Goal: Task Accomplishment & Management: Manage account settings

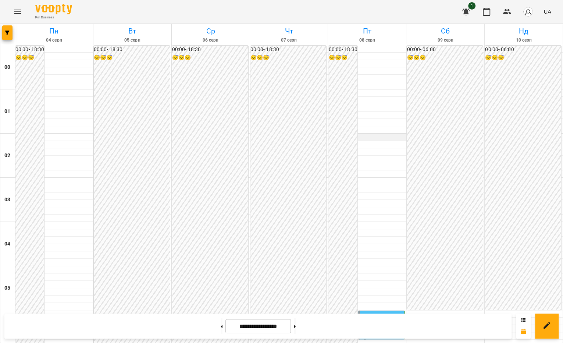
scroll to position [267, 0]
click at [379, 312] on div "06:00 Фень Юлія" at bounding box center [382, 320] width 42 height 17
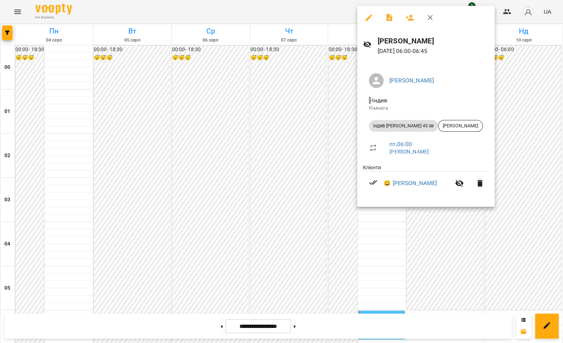
click at [435, 17] on button "button" at bounding box center [431, 18] width 18 height 18
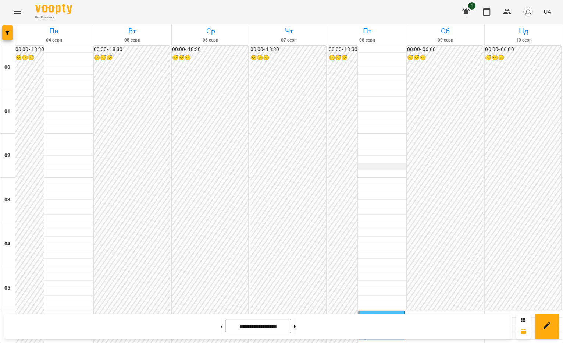
scroll to position [795, 0]
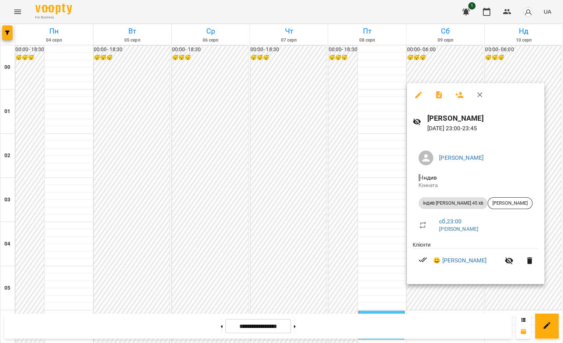
click at [296, 330] on div at bounding box center [281, 171] width 563 height 343
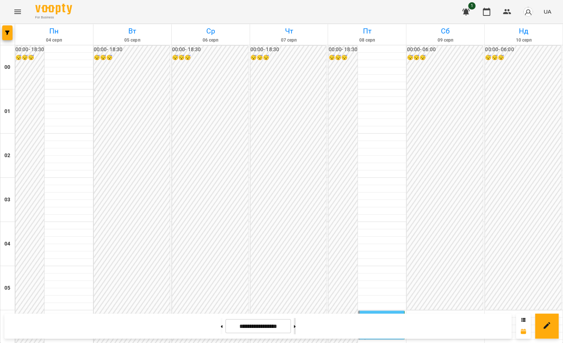
click at [296, 328] on button at bounding box center [295, 326] width 2 height 16
type input "**********"
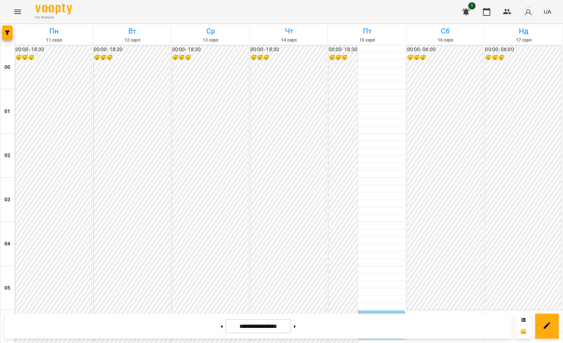
scroll to position [149, 0]
click at [390, 315] on div "[PERSON_NAME]" at bounding box center [394, 320] width 11 height 11
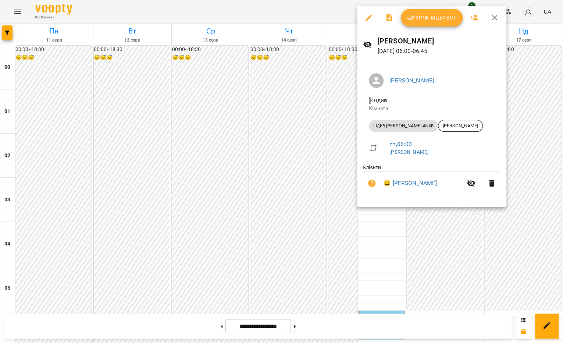
click at [426, 17] on span "Урок відбувся" at bounding box center [432, 17] width 50 height 9
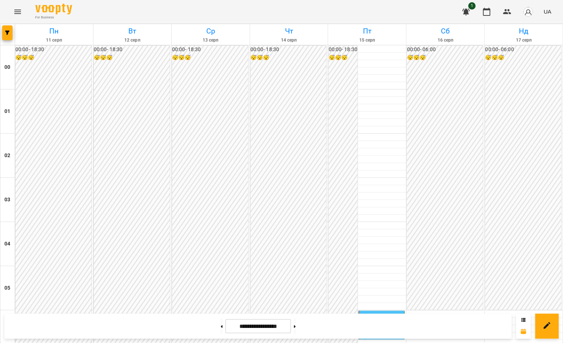
scroll to position [795, 0]
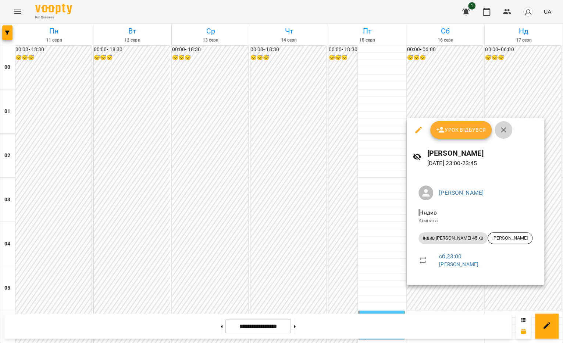
click at [505, 130] on icon "button" at bounding box center [503, 129] width 9 height 9
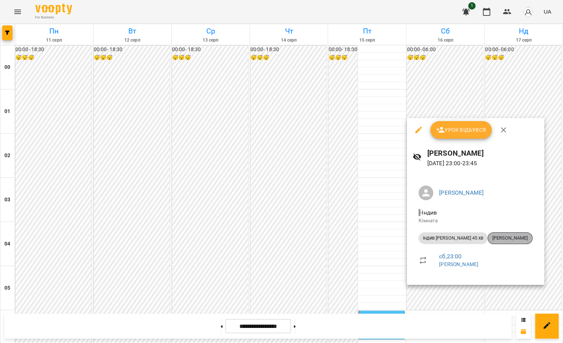
click at [488, 241] on span "[PERSON_NAME]" at bounding box center [510, 238] width 44 height 7
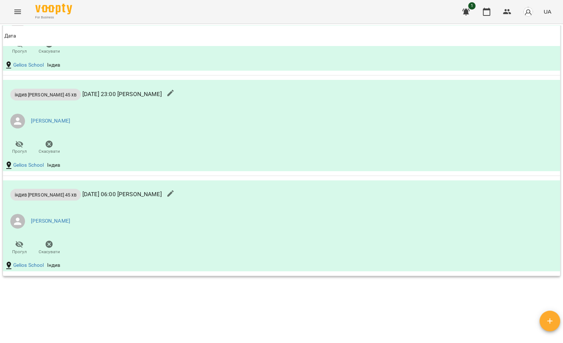
scroll to position [1026, 0]
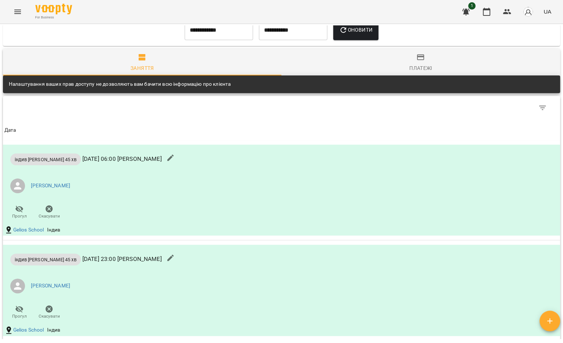
scroll to position [857, 0]
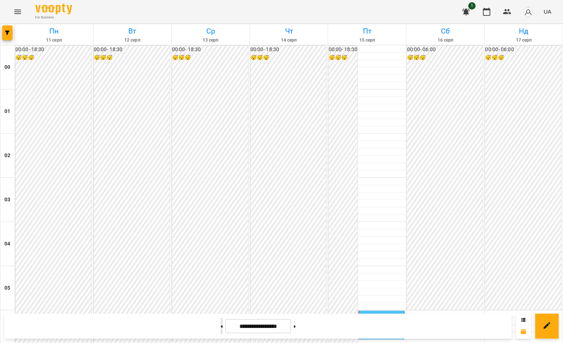
click at [221, 325] on icon at bounding box center [222, 326] width 2 height 3
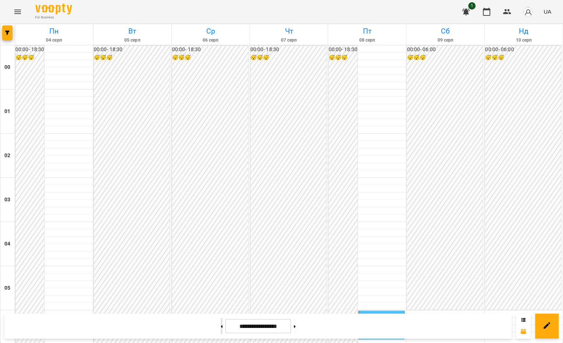
click at [221, 325] on icon at bounding box center [222, 326] width 2 height 3
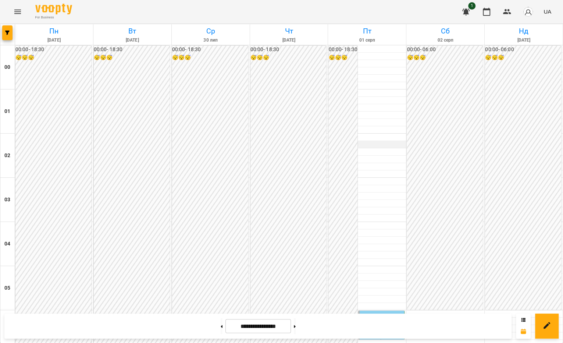
scroll to position [164, 0]
click at [221, 323] on button at bounding box center [222, 326] width 2 height 16
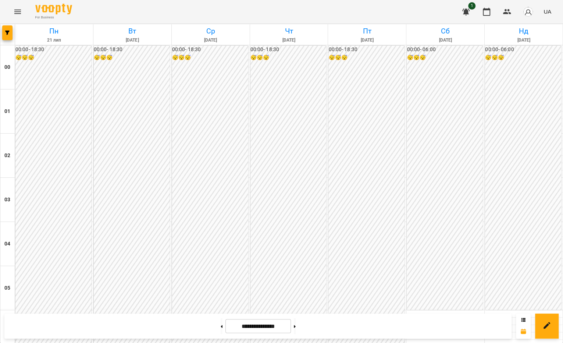
scroll to position [795, 0]
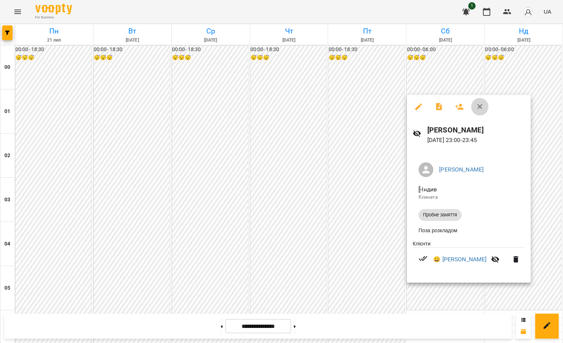
click at [482, 106] on icon "button" at bounding box center [480, 106] width 9 height 9
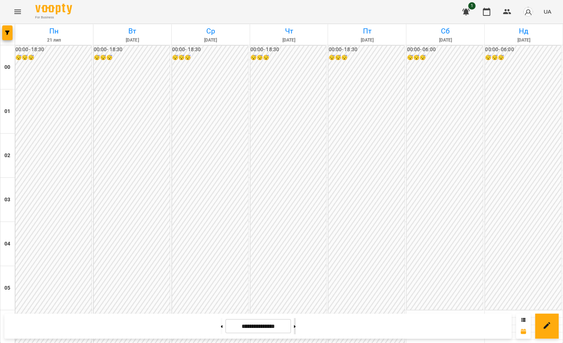
click at [296, 322] on button at bounding box center [295, 326] width 2 height 16
type input "**********"
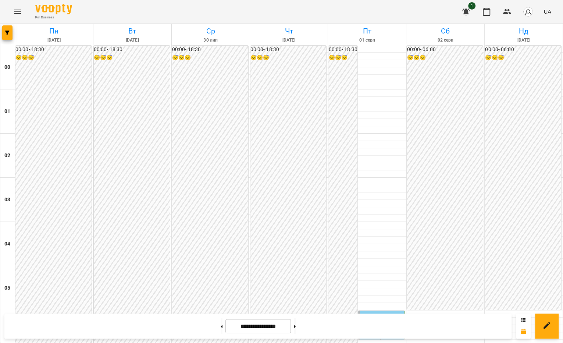
scroll to position [139, 0]
click at [375, 312] on div "06:00 Фень Юлія" at bounding box center [382, 320] width 42 height 17
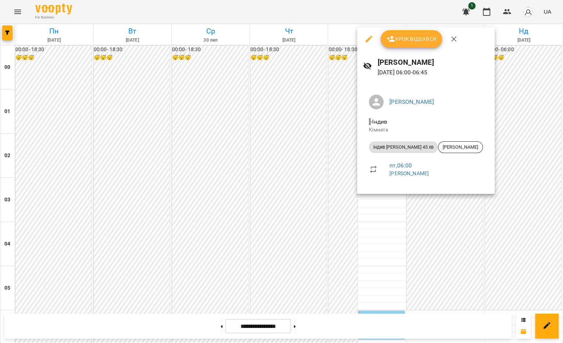
click at [460, 35] on button "button" at bounding box center [454, 39] width 18 height 18
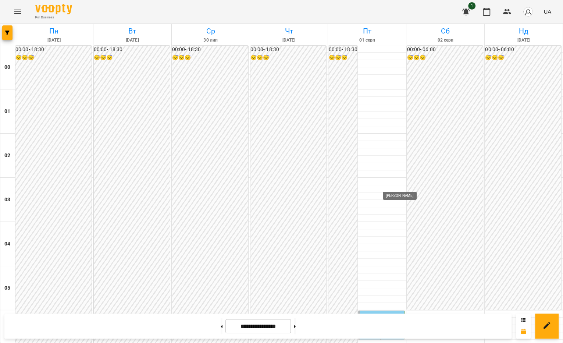
click at [390, 315] on div "[PERSON_NAME]" at bounding box center [394, 320] width 11 height 11
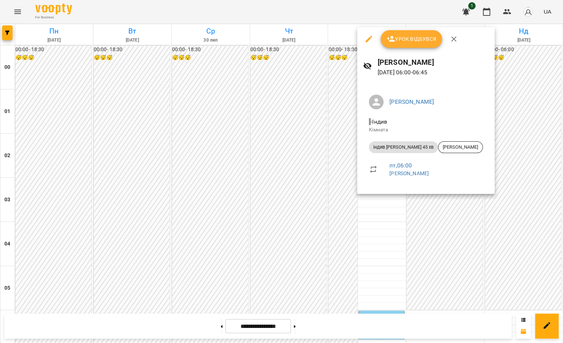
click at [404, 41] on span "Урок відбувся" at bounding box center [412, 39] width 50 height 9
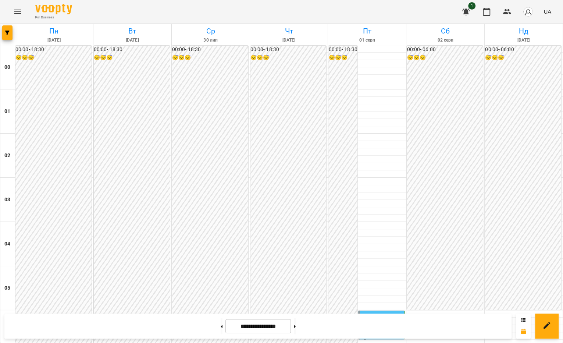
scroll to position [795, 0]
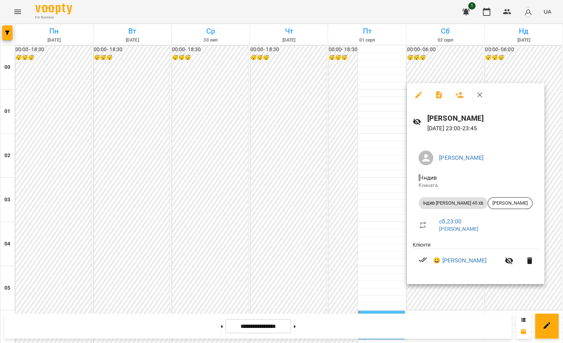
click at [375, 146] on div at bounding box center [281, 171] width 563 height 343
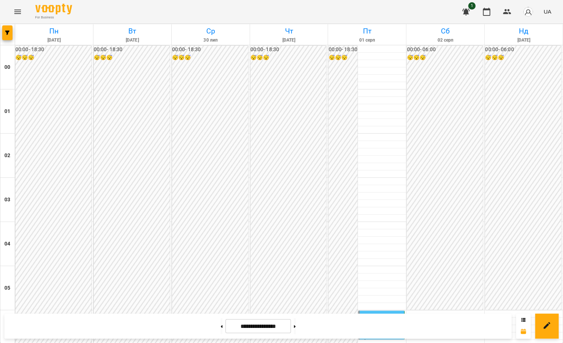
scroll to position [189, 0]
click at [380, 312] on div "06:00 Фень Юлія" at bounding box center [382, 320] width 42 height 17
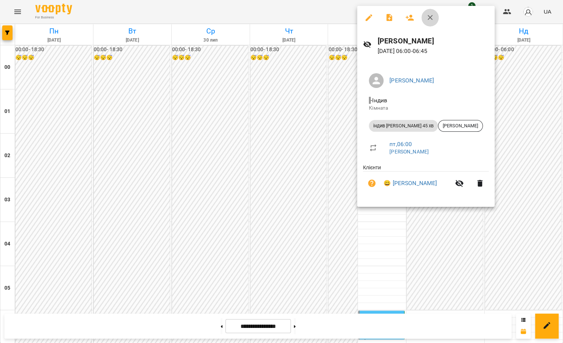
click at [434, 17] on icon "button" at bounding box center [430, 17] width 9 height 9
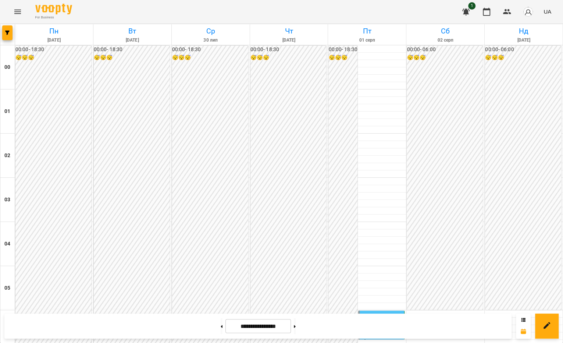
scroll to position [795, 0]
click at [296, 330] on button at bounding box center [295, 326] width 2 height 16
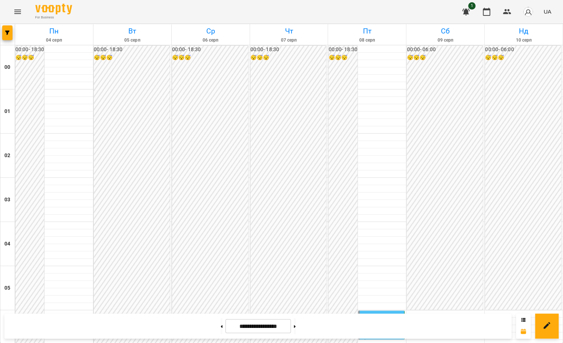
scroll to position [178, 0]
click at [371, 312] on div "06:00" at bounding box center [368, 320] width 14 height 17
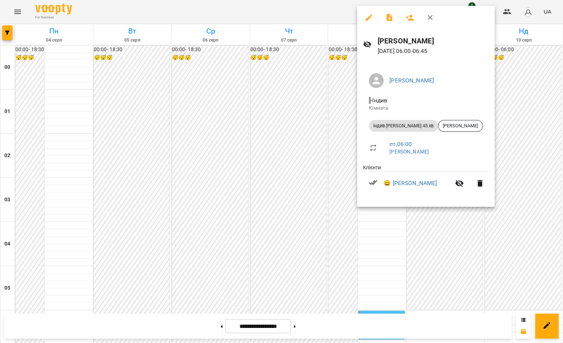
click at [384, 263] on div at bounding box center [281, 171] width 563 height 343
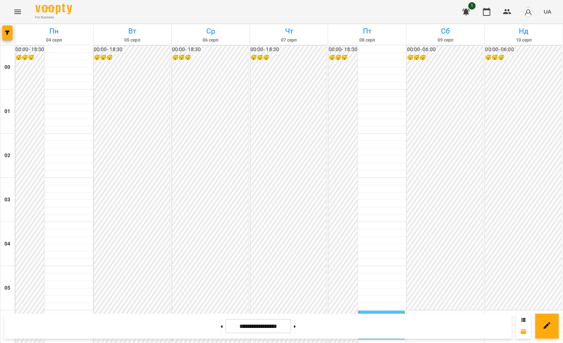
scroll to position [795, 0]
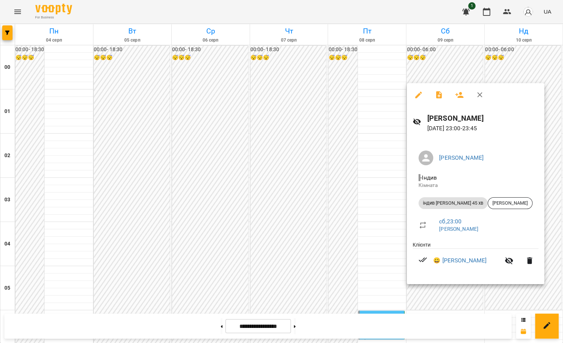
click at [376, 284] on div at bounding box center [281, 171] width 563 height 343
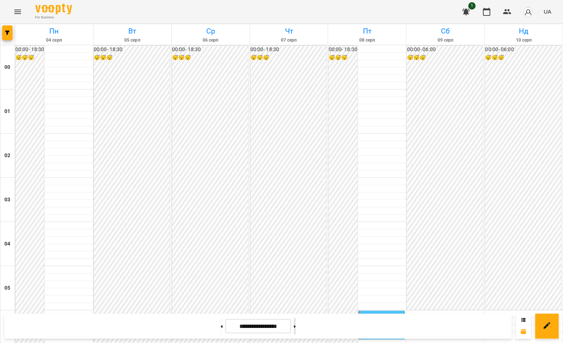
click at [296, 323] on button at bounding box center [295, 326] width 2 height 16
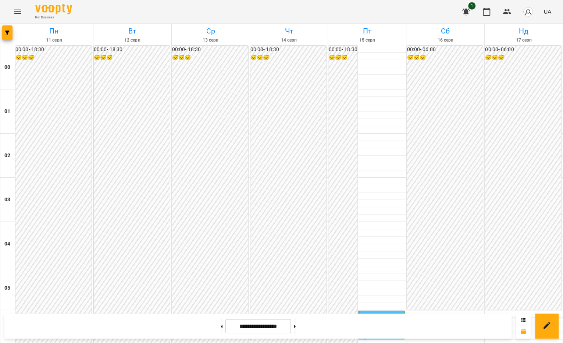
scroll to position [111, 0]
click at [369, 312] on div "06:00" at bounding box center [368, 320] width 14 height 17
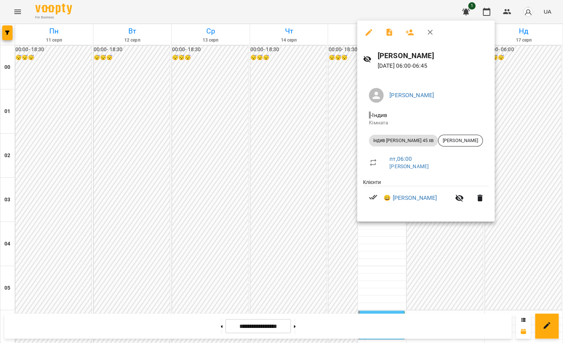
click at [386, 281] on div at bounding box center [281, 171] width 563 height 343
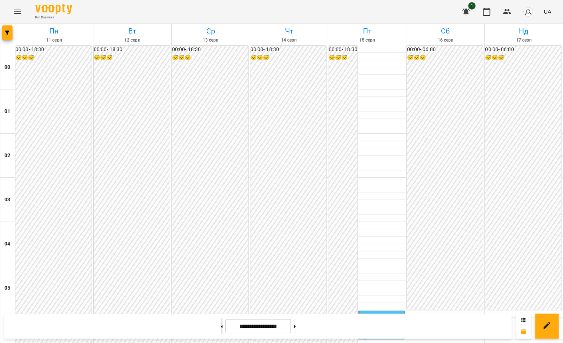
click at [221, 330] on button at bounding box center [222, 326] width 2 height 16
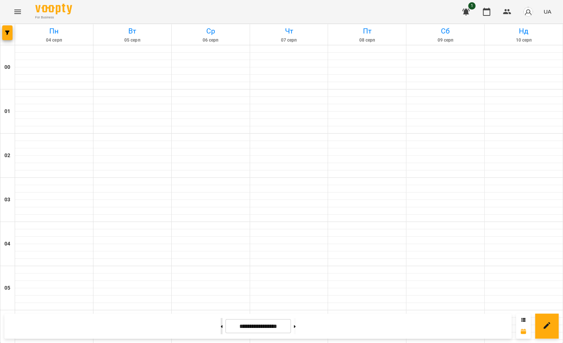
click at [221, 330] on button at bounding box center [222, 326] width 2 height 16
click at [296, 327] on button at bounding box center [295, 326] width 2 height 16
type input "**********"
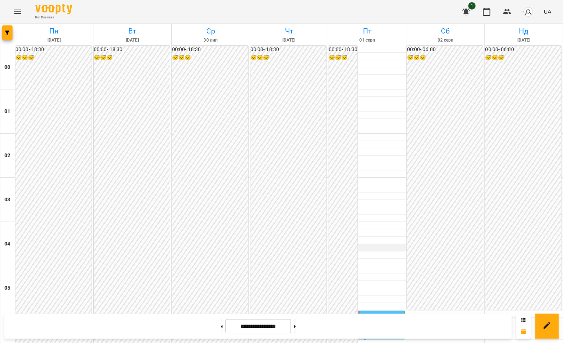
scroll to position [95, 0]
click at [373, 330] on span "[PERSON_NAME]" at bounding box center [381, 338] width 40 height 16
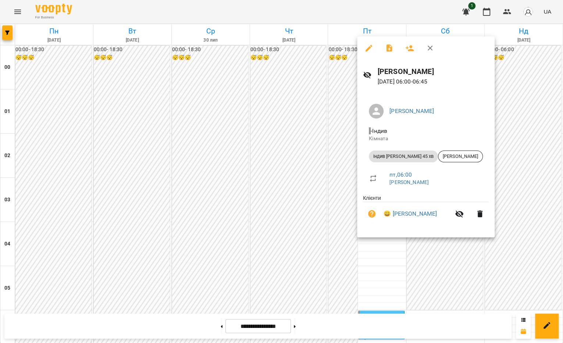
click at [365, 52] on icon "button" at bounding box center [369, 48] width 9 height 9
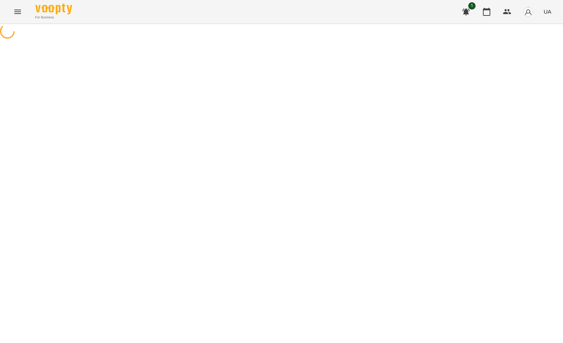
select select "**********"
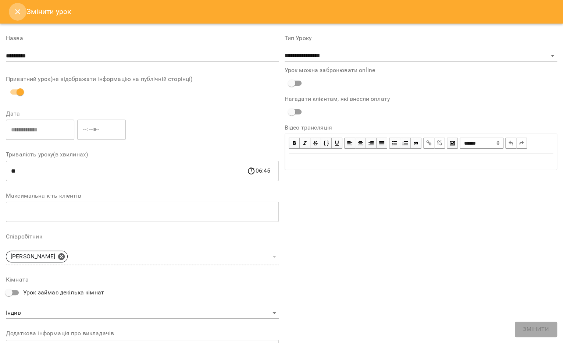
click at [14, 9] on icon "Close" at bounding box center [17, 11] width 9 height 9
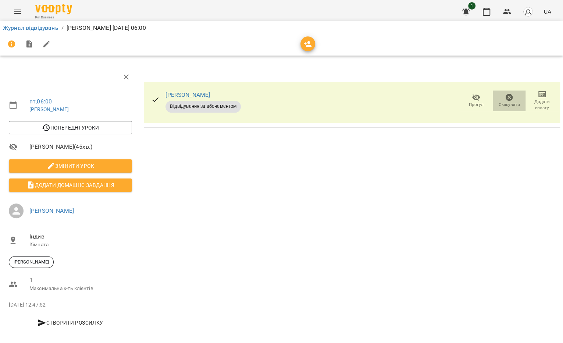
click at [513, 98] on icon "button" at bounding box center [509, 97] width 7 height 7
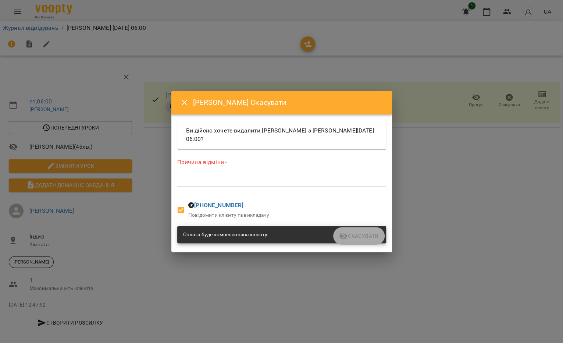
click at [181, 99] on icon "Close" at bounding box center [184, 102] width 9 height 9
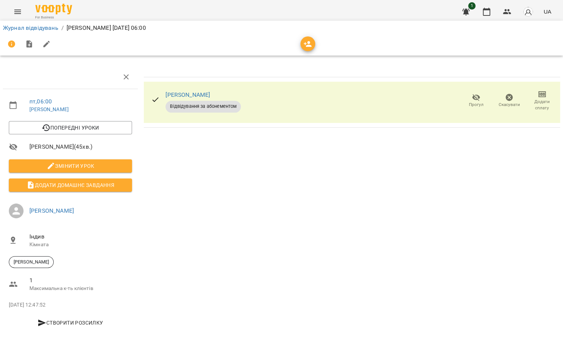
click at [110, 165] on span "Змінити урок" at bounding box center [71, 166] width 112 height 9
select select "**********"
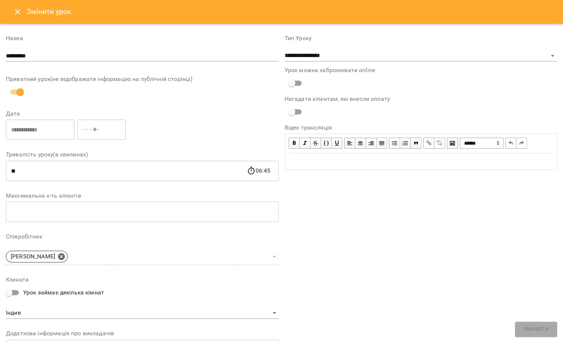
click at [16, 17] on button "Close" at bounding box center [18, 12] width 18 height 18
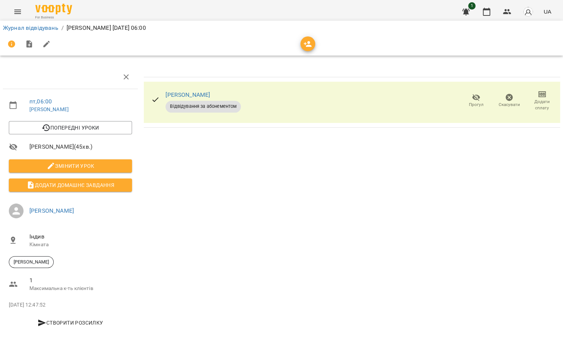
click at [308, 44] on icon "button" at bounding box center [308, 44] width 9 height 9
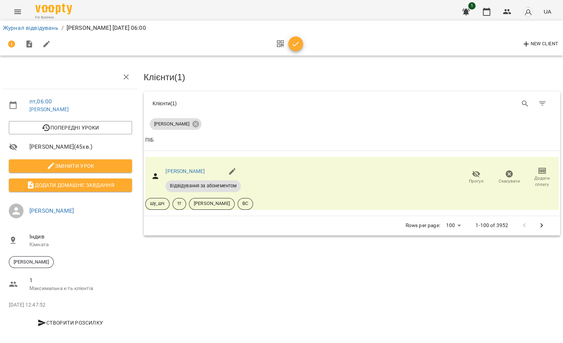
click at [299, 45] on icon "button" at bounding box center [295, 44] width 9 height 9
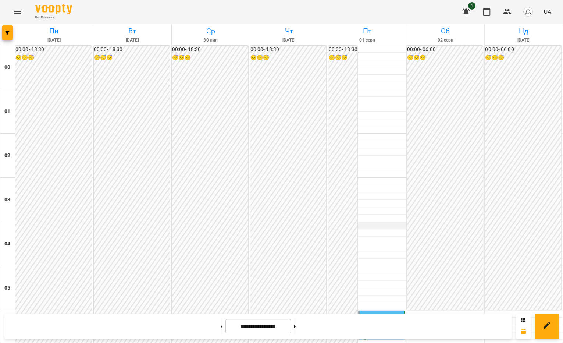
scroll to position [144, 0]
click at [369, 312] on div "06:00" at bounding box center [368, 320] width 14 height 17
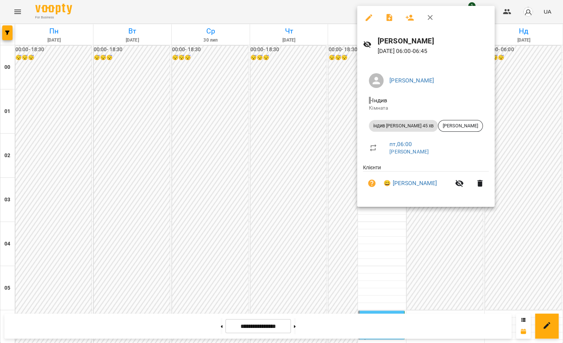
click at [389, 18] on icon "button" at bounding box center [389, 17] width 9 height 9
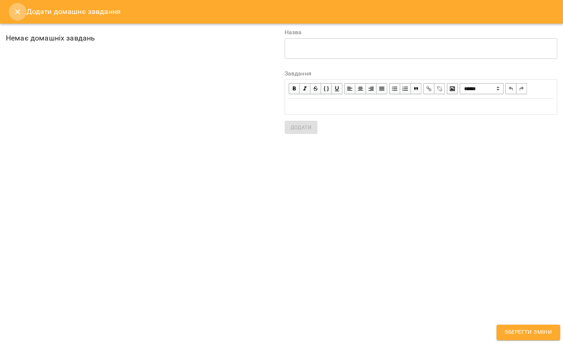
click at [13, 9] on button "Close" at bounding box center [18, 12] width 18 height 18
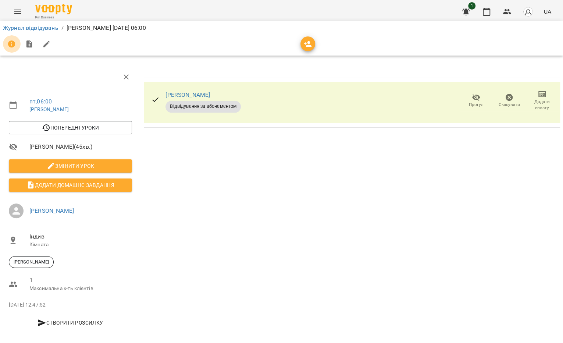
click at [17, 46] on button "button" at bounding box center [12, 44] width 18 height 18
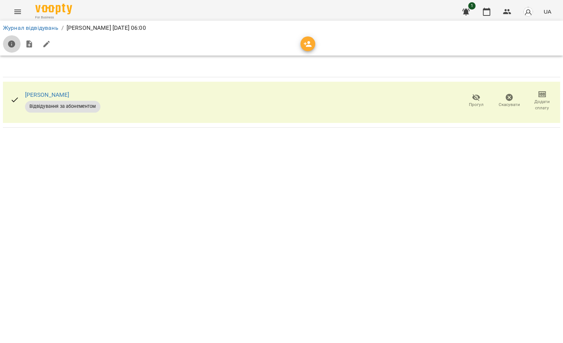
click at [17, 46] on button "button" at bounding box center [12, 44] width 18 height 18
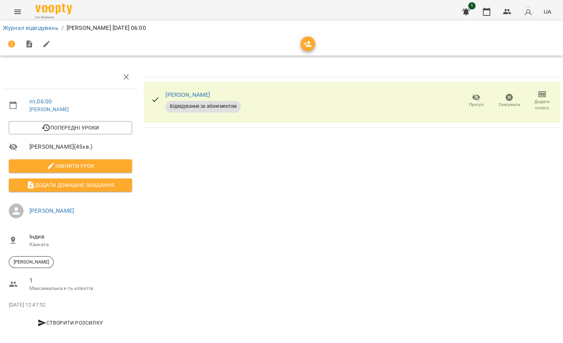
click at [17, 46] on button "button" at bounding box center [12, 44] width 18 height 18
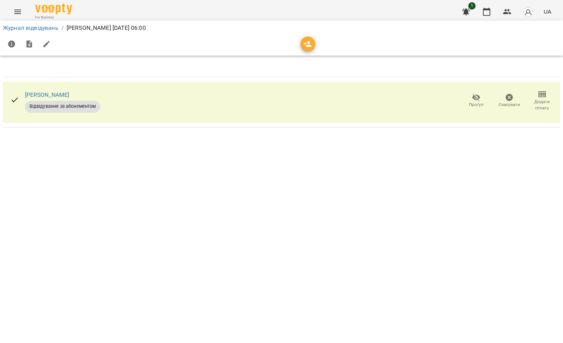
click at [17, 46] on button "button" at bounding box center [12, 44] width 18 height 18
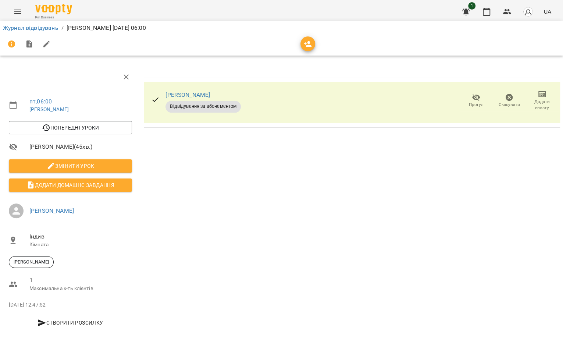
click at [47, 46] on icon "button" at bounding box center [46, 44] width 9 height 9
select select "**********"
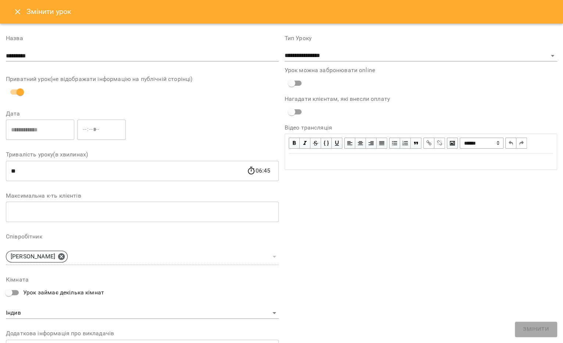
click at [11, 10] on button "Close" at bounding box center [18, 12] width 18 height 18
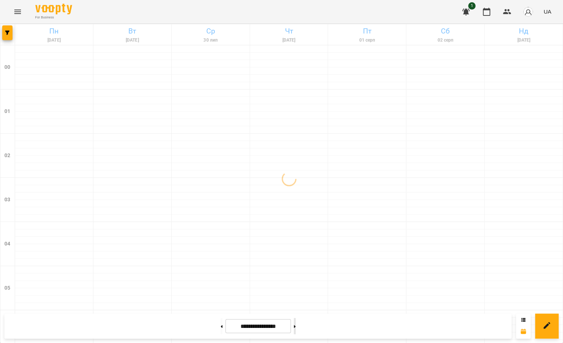
click at [296, 328] on button at bounding box center [295, 326] width 2 height 16
type input "**********"
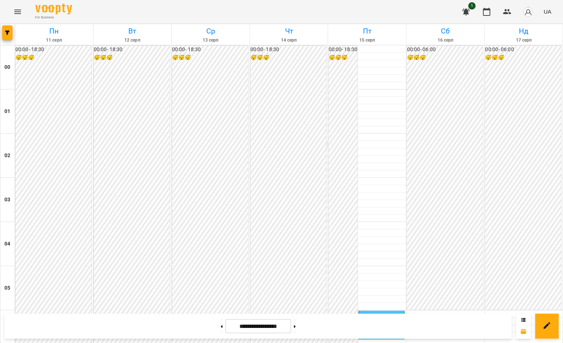
scroll to position [169, 0]
